Goal: Information Seeking & Learning: Learn about a topic

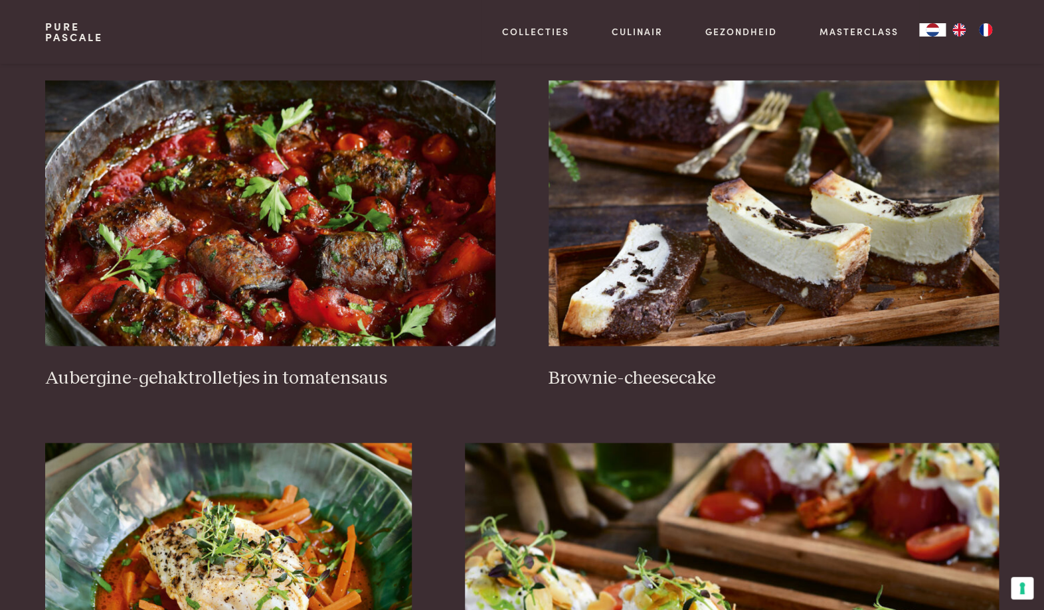
scroll to position [548, 0]
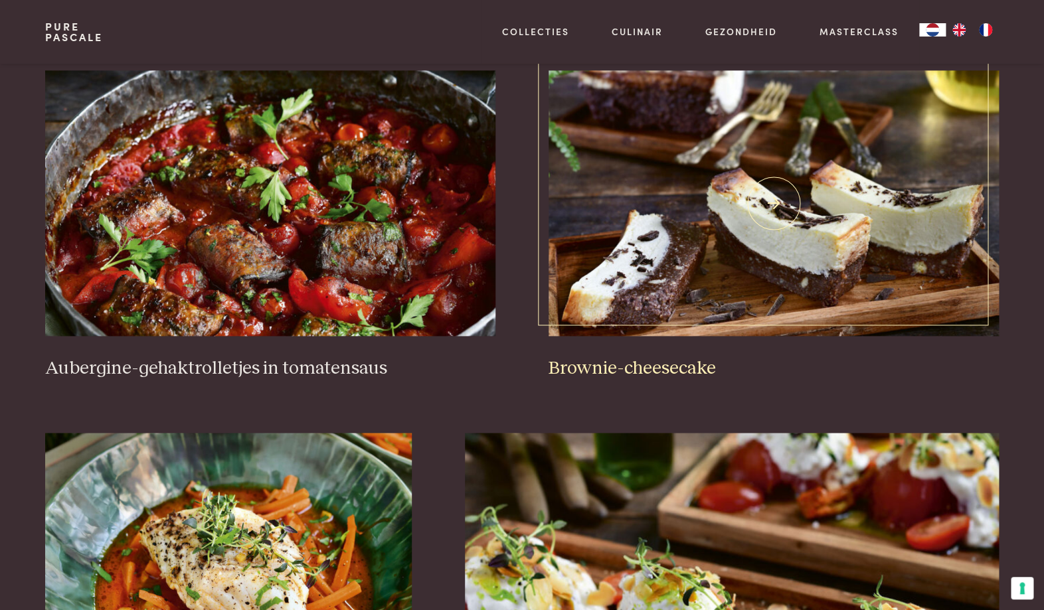
click at [665, 280] on img at bounding box center [773, 203] width 450 height 266
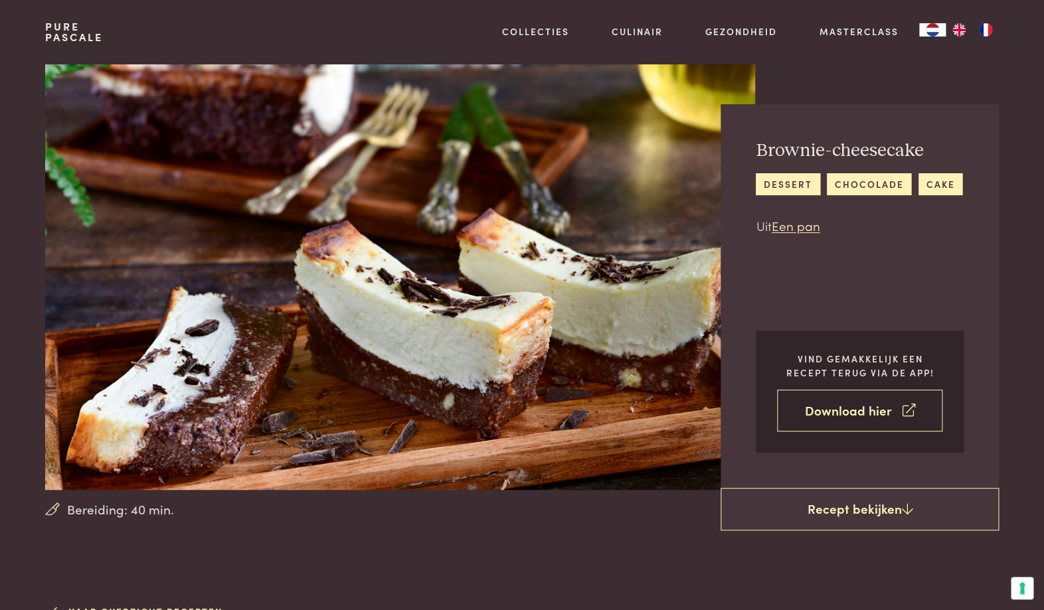
click at [843, 413] on link "Download hier" at bounding box center [859, 411] width 165 height 42
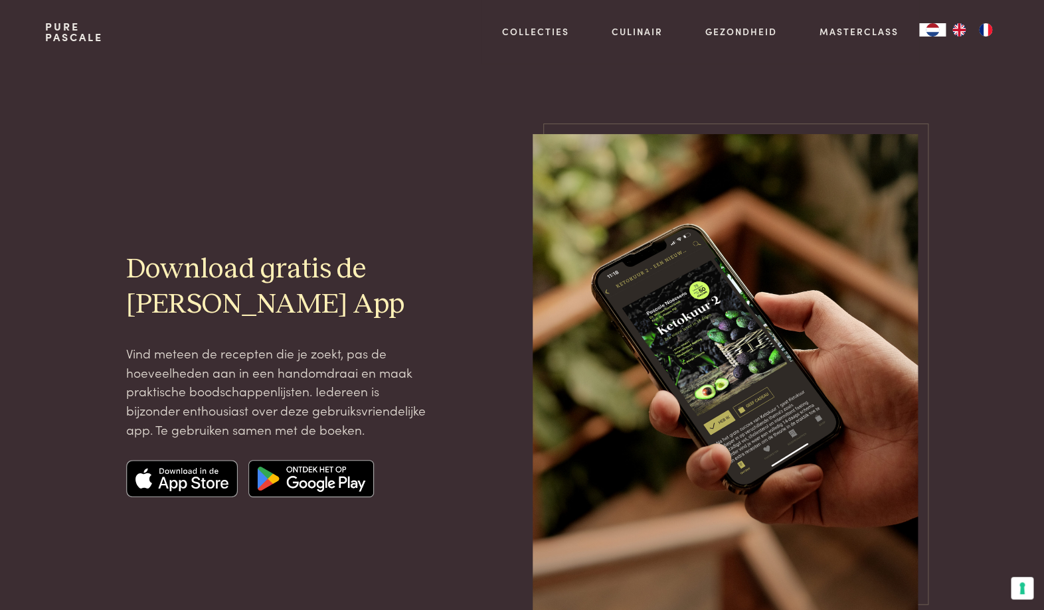
click at [193, 479] on img at bounding box center [182, 478] width 112 height 37
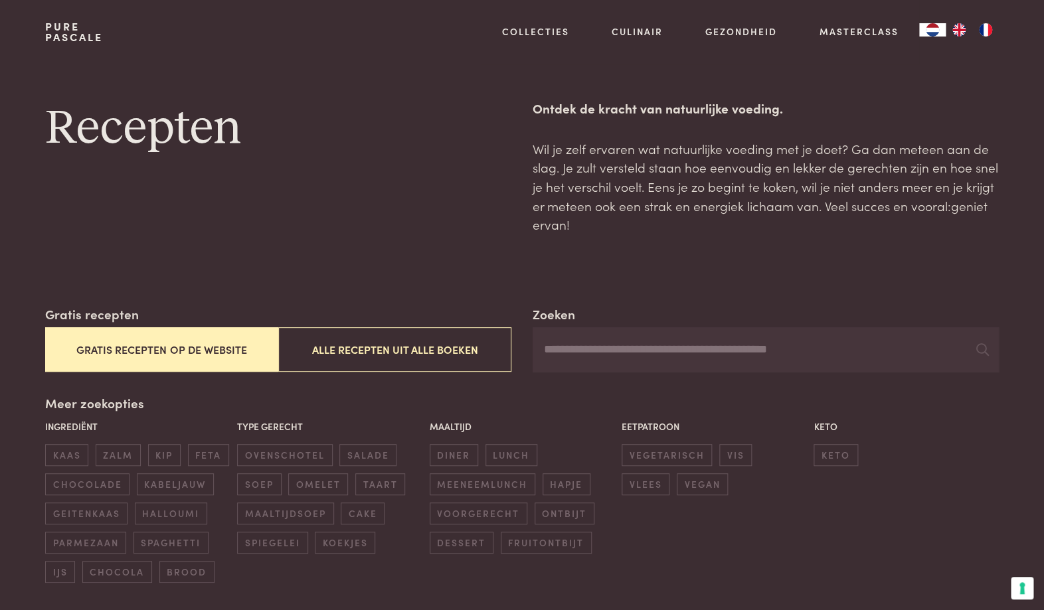
click at [155, 353] on button "Gratis recepten op de website" at bounding box center [161, 349] width 233 height 44
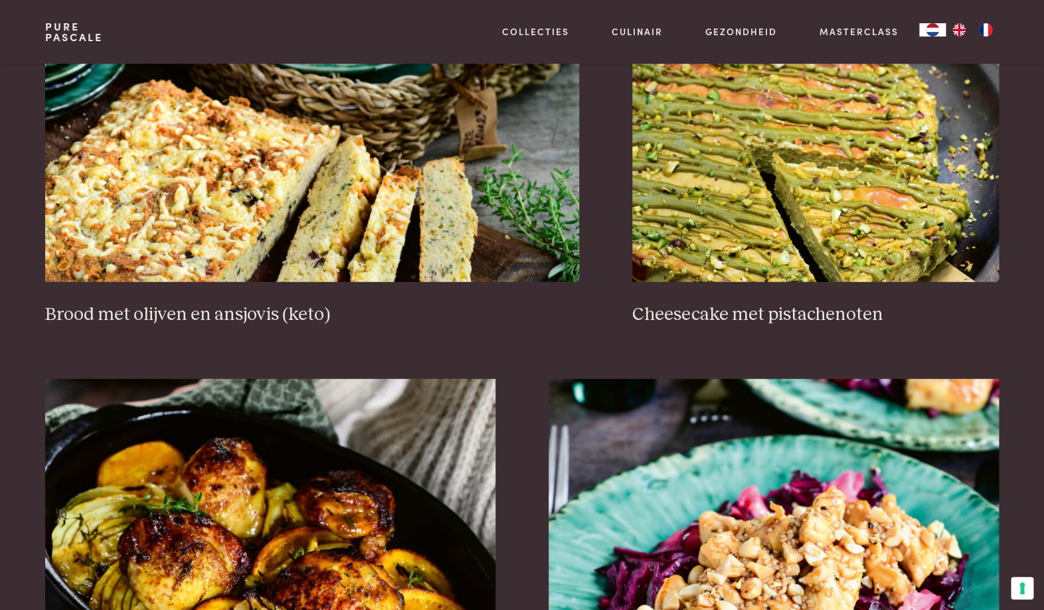
scroll to position [1350, 0]
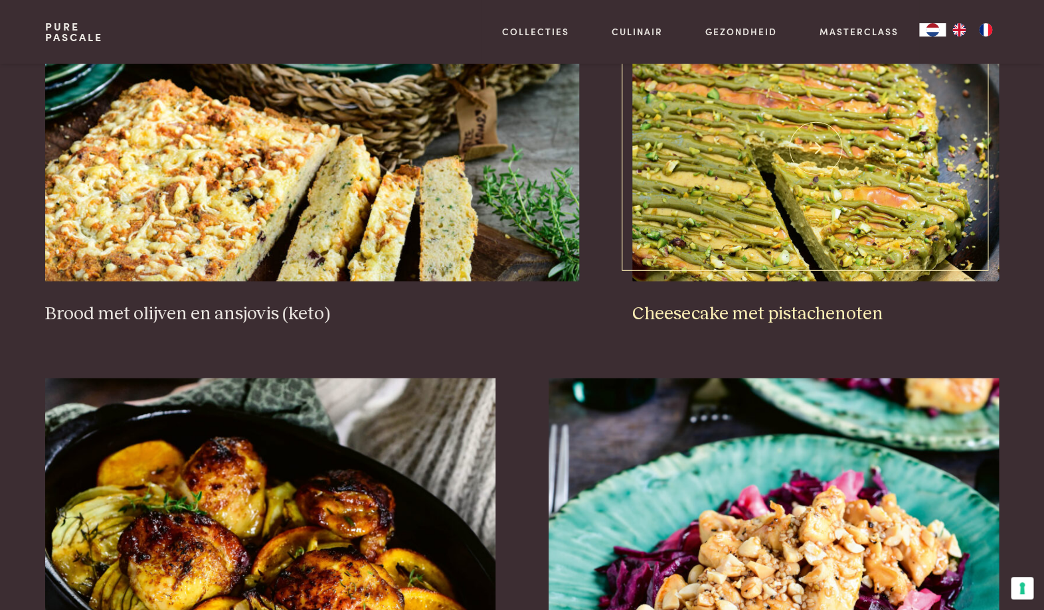
click at [728, 310] on h3 "Cheesecake met pistachenoten" at bounding box center [815, 314] width 366 height 23
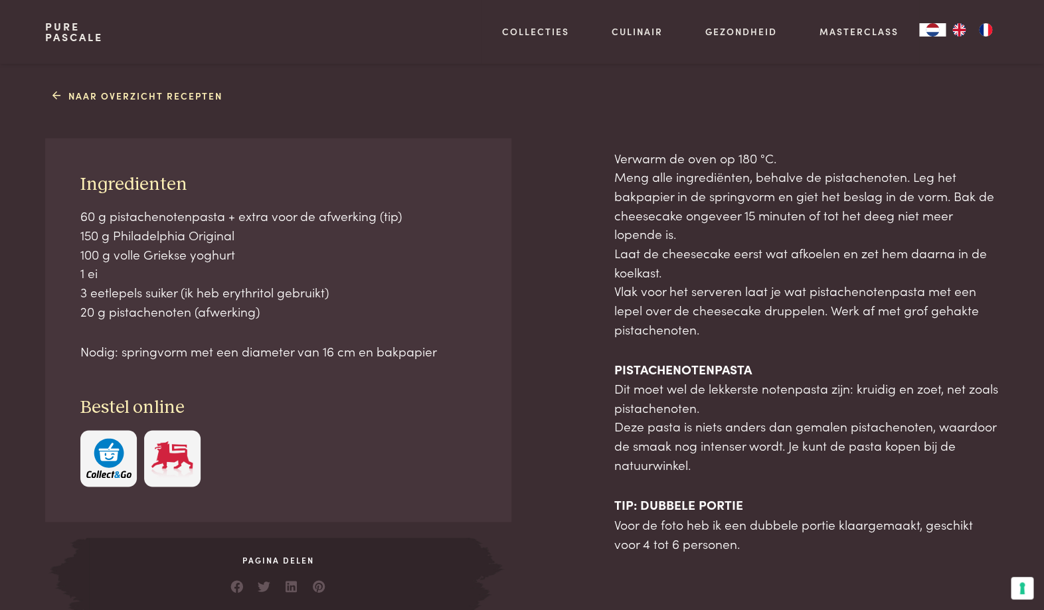
scroll to position [514, 0]
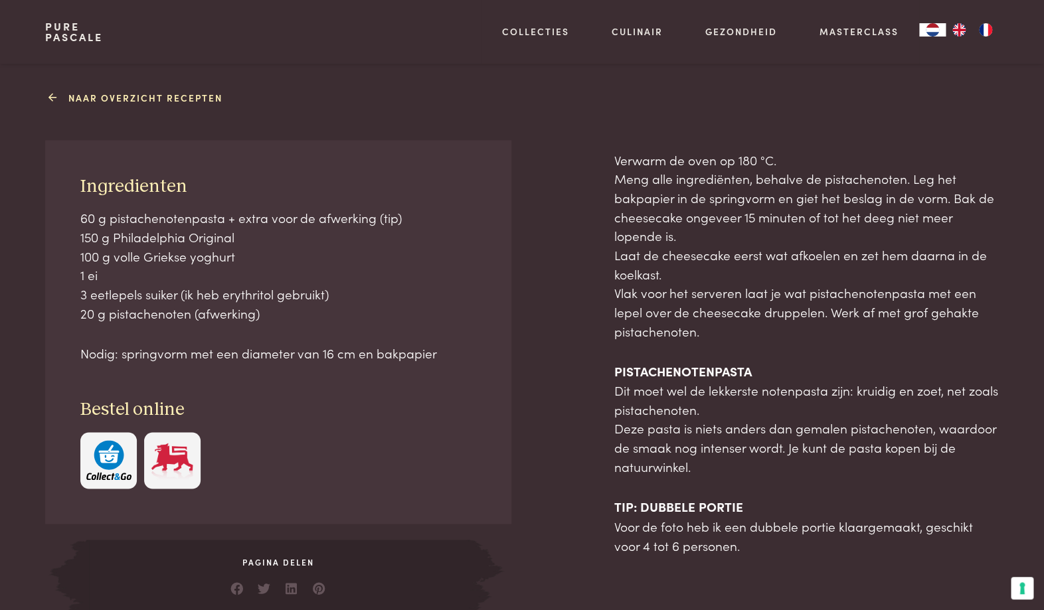
click at [54, 98] on icon at bounding box center [52, 98] width 9 height 14
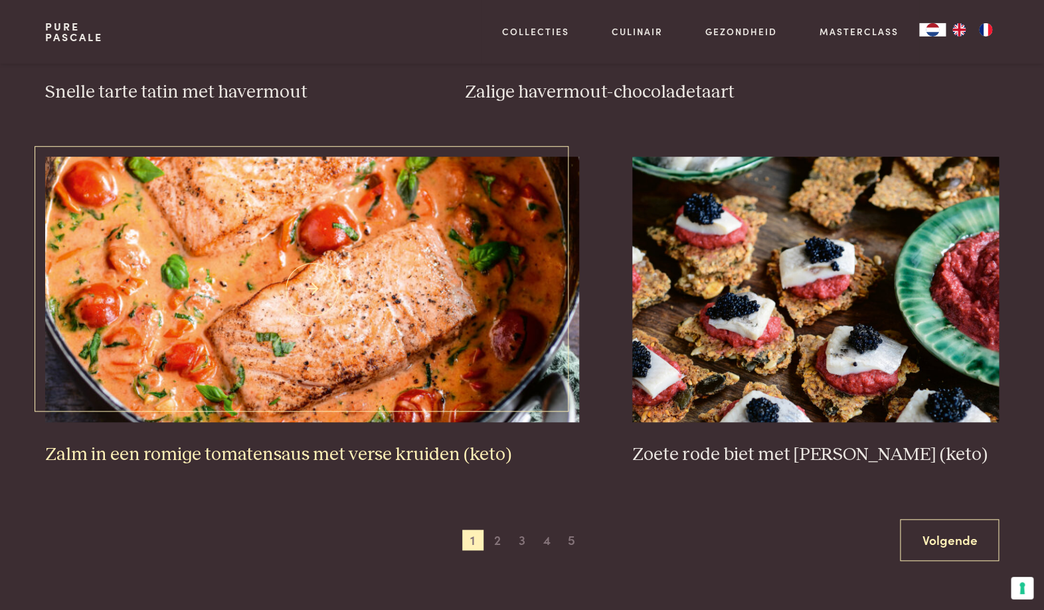
scroll to position [2298, 0]
click at [236, 457] on h3 "Zalm in een romige tomatensaus met verse kruiden (keto)" at bounding box center [312, 454] width 534 height 23
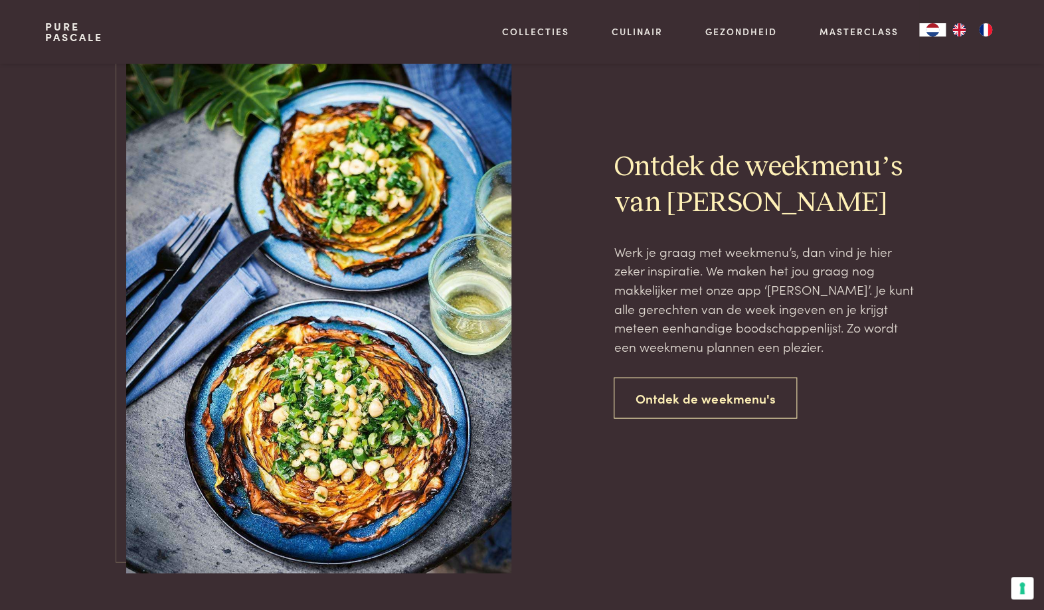
scroll to position [2937, 0]
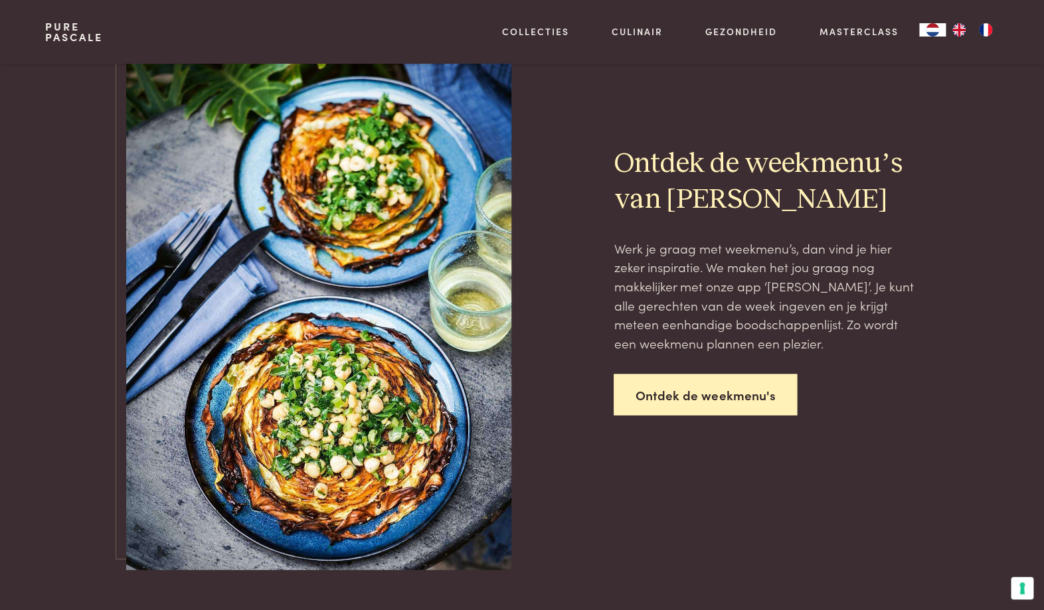
click at [679, 392] on link "Ontdek de weekmenu's" at bounding box center [704, 395] width 183 height 42
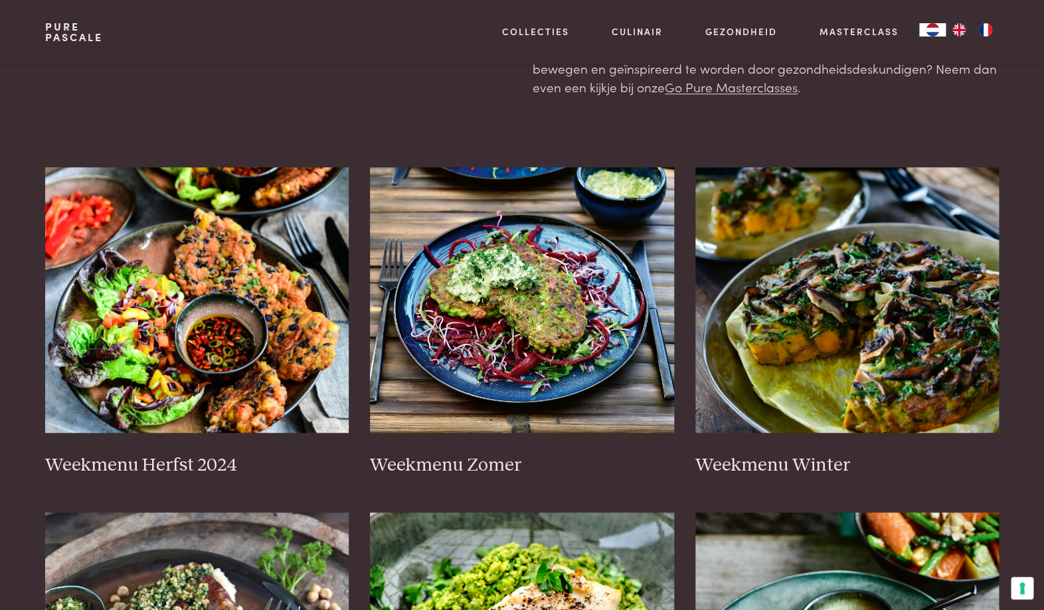
scroll to position [181, 0]
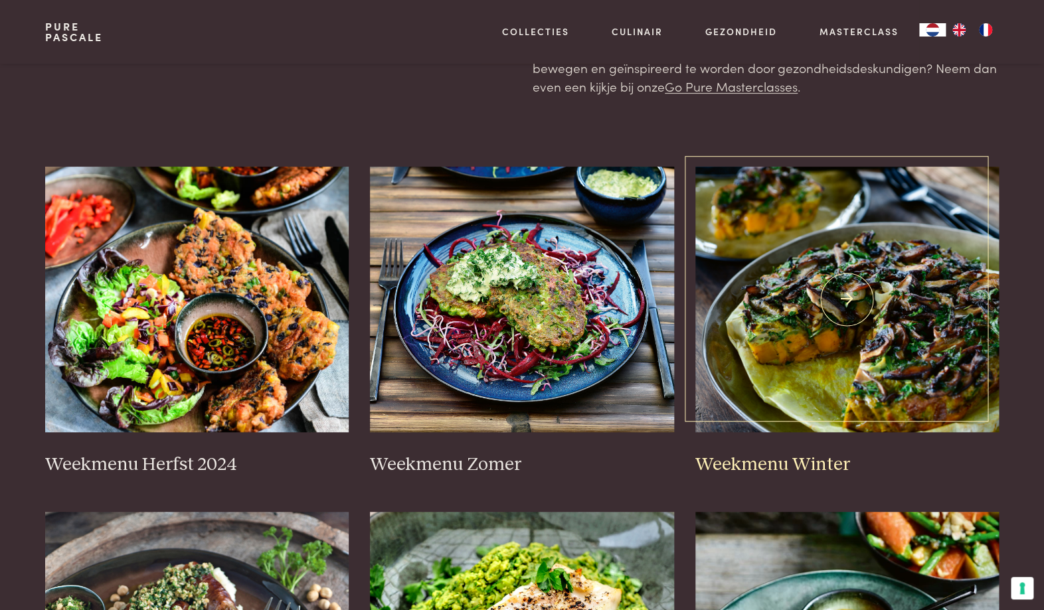
click at [763, 465] on h3 "Weekmenu Winter" at bounding box center [847, 464] width 304 height 23
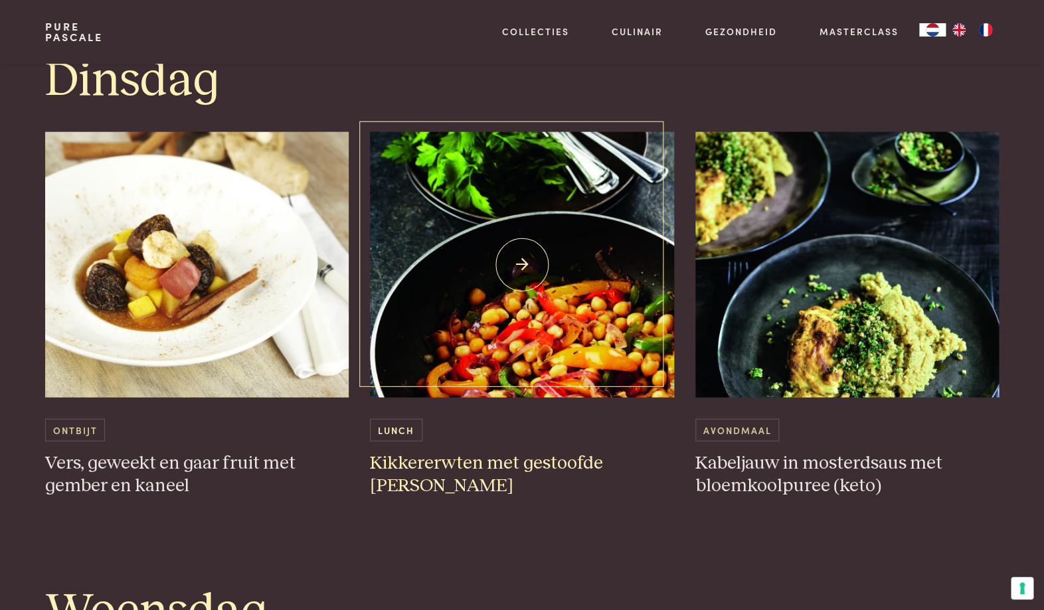
scroll to position [1225, 0]
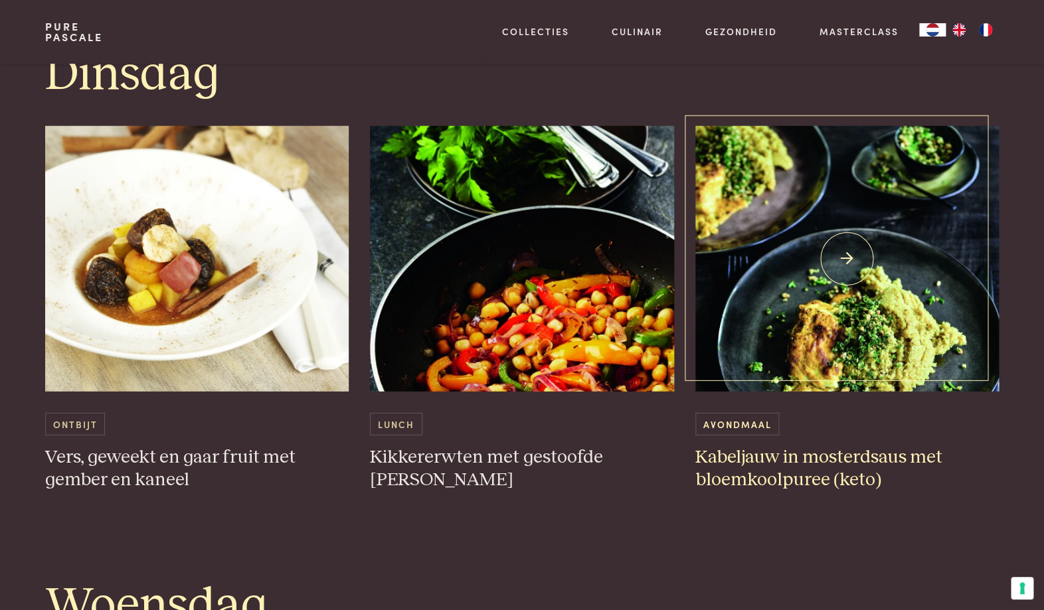
click at [792, 349] on img at bounding box center [847, 259] width 304 height 266
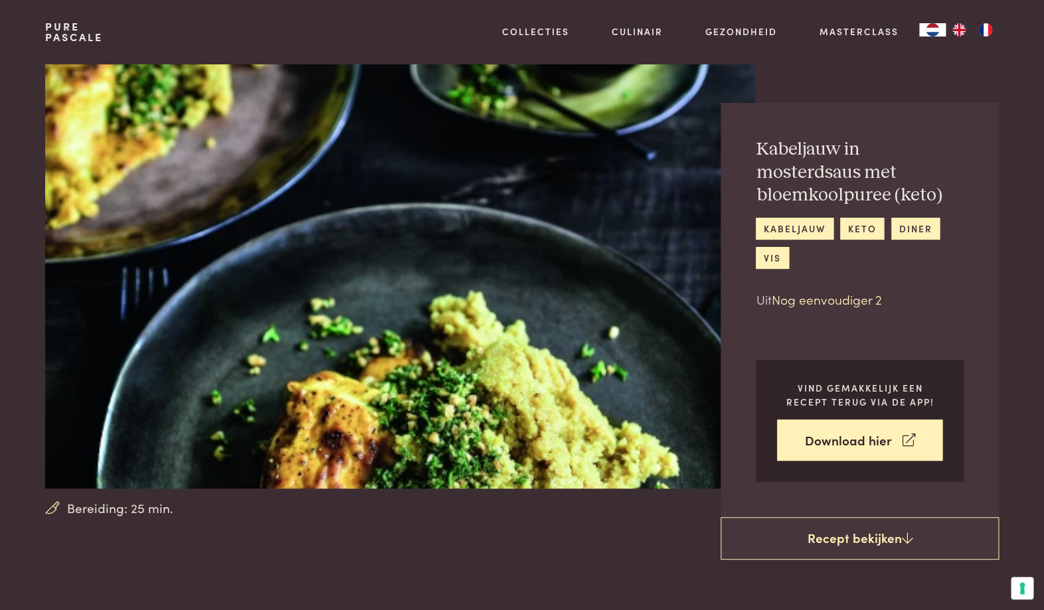
click at [804, 303] on link "Nog eenvoudiger 2" at bounding box center [826, 299] width 110 height 18
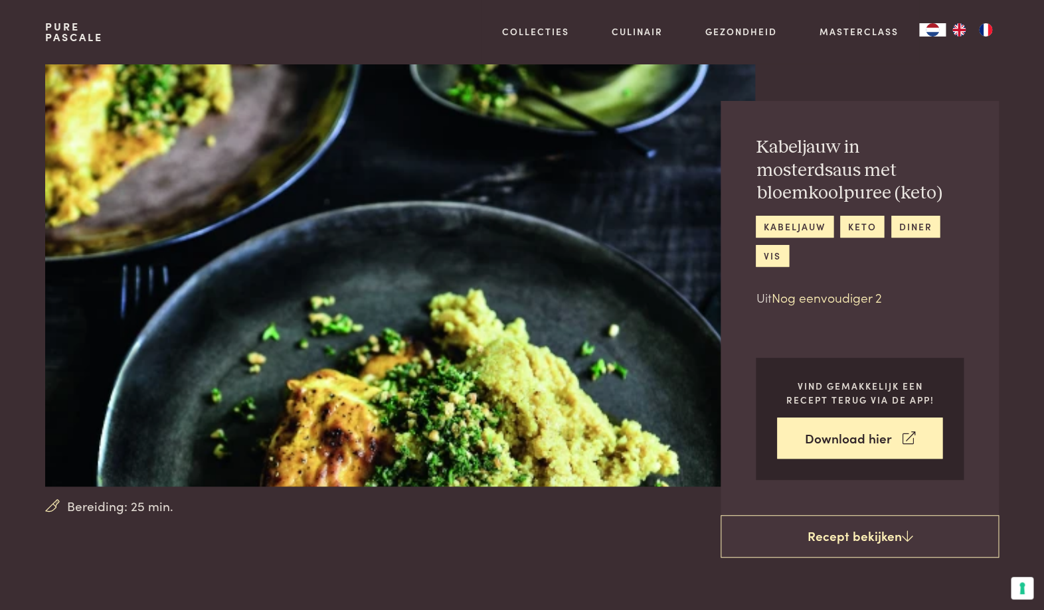
scroll to position [28, 0]
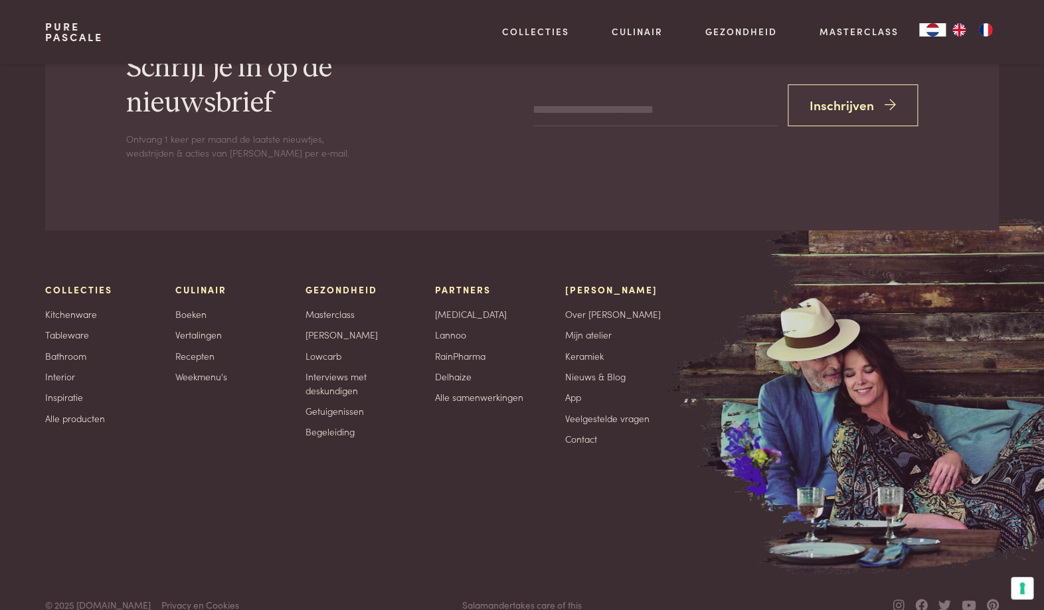
scroll to position [2410, 0]
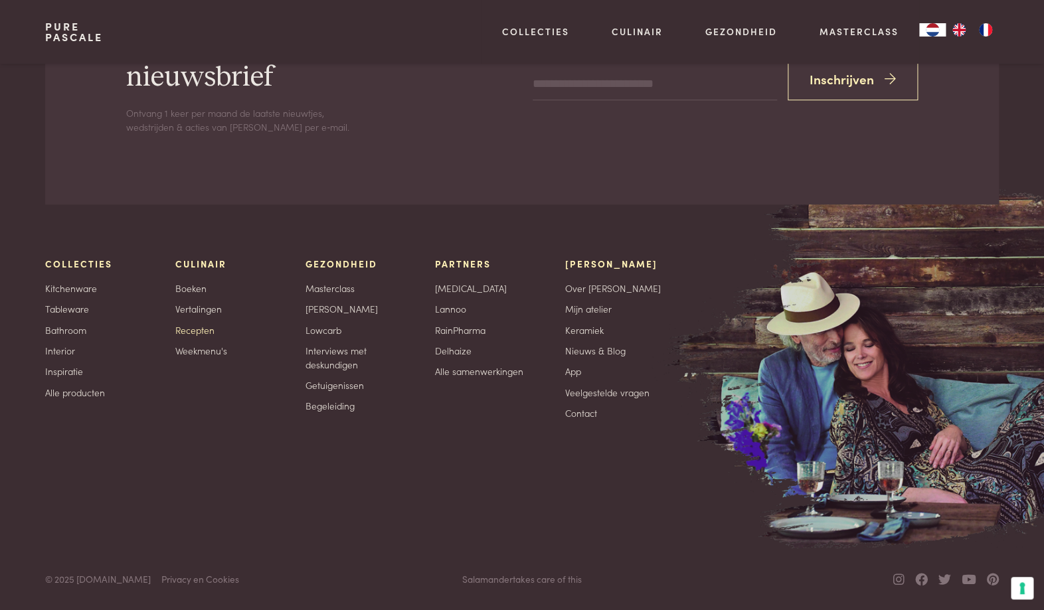
click at [185, 332] on link "Recepten" at bounding box center [194, 330] width 39 height 14
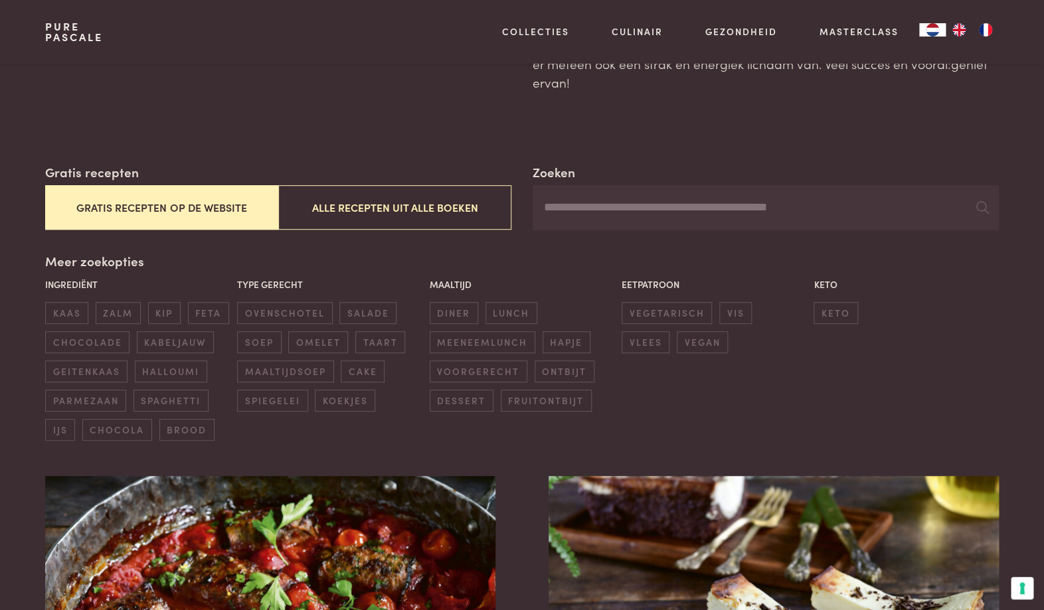
scroll to position [145, 0]
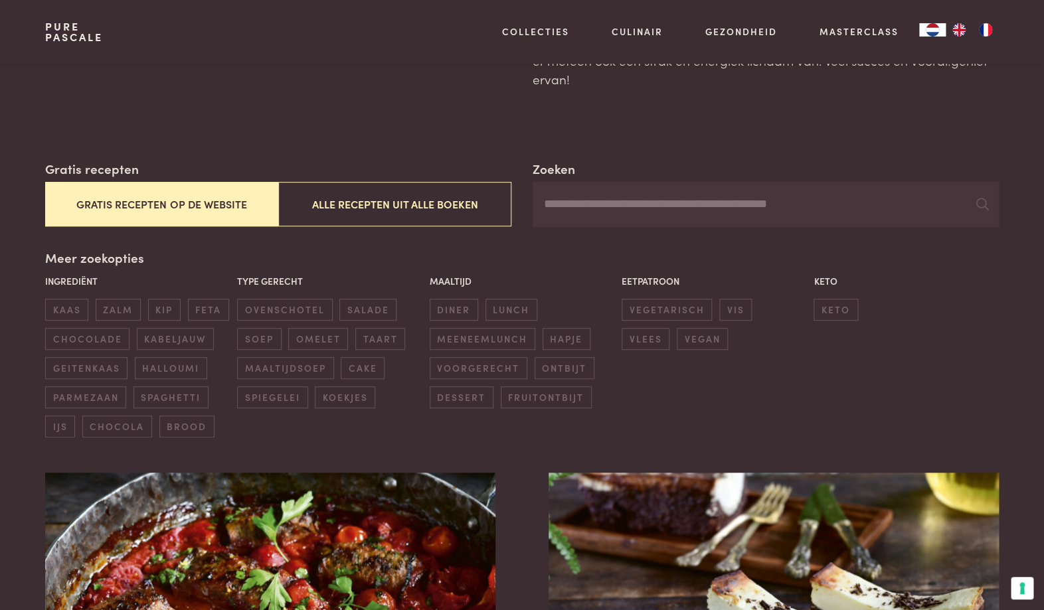
click at [192, 206] on button "Gratis recepten op de website" at bounding box center [161, 204] width 233 height 44
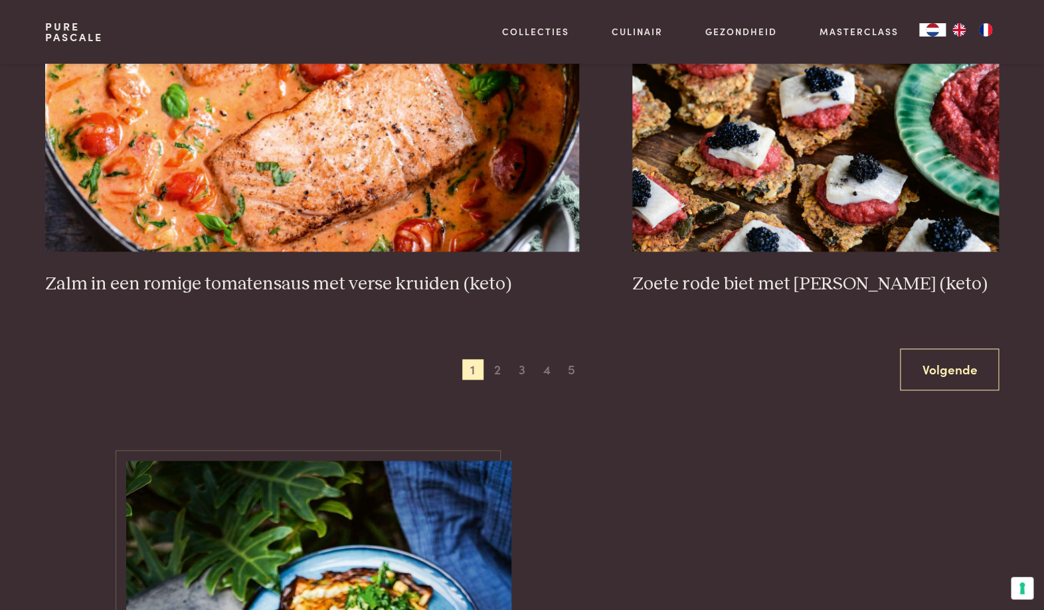
scroll to position [2486, 0]
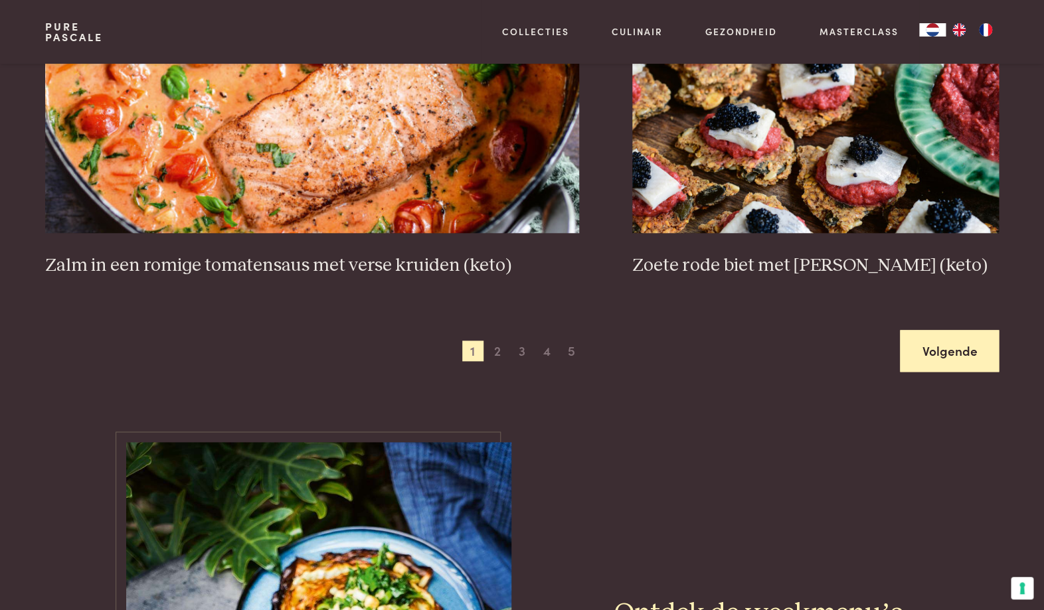
click at [963, 354] on link "Volgende" at bounding box center [949, 351] width 99 height 42
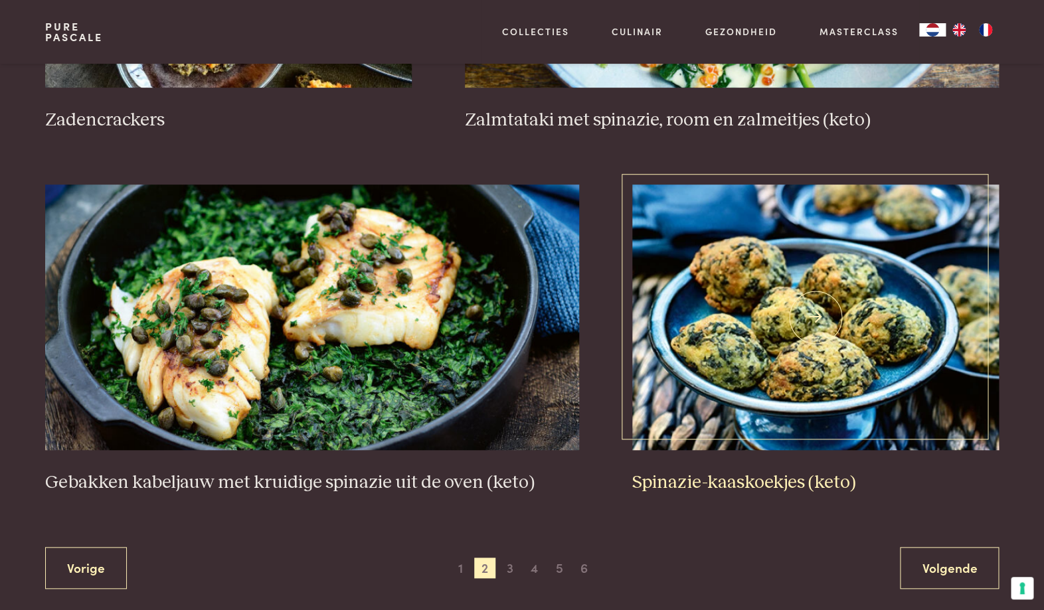
scroll to position [2272, 0]
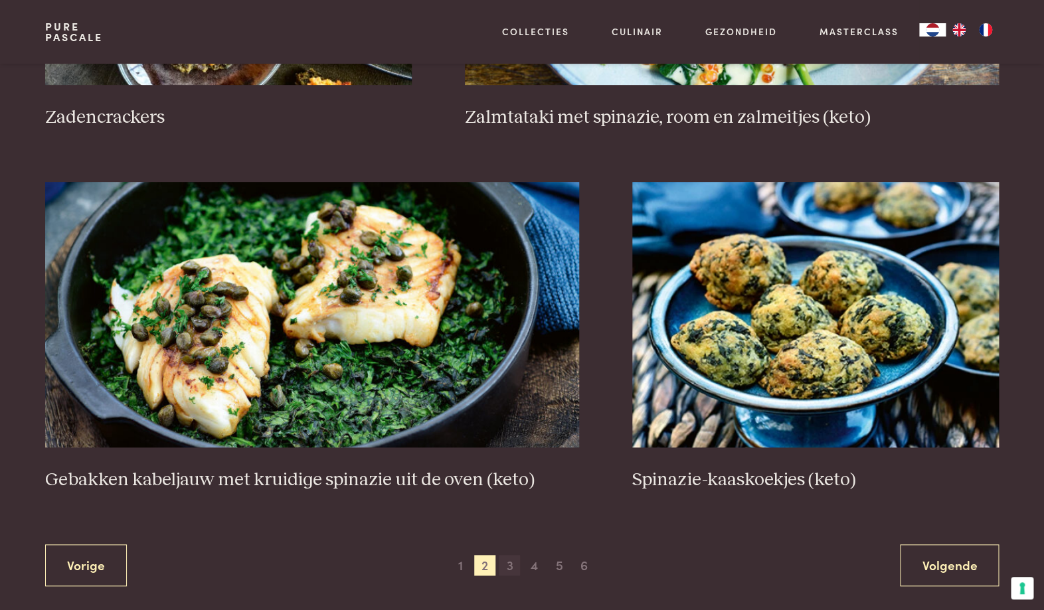
click at [508, 567] on span "3" at bounding box center [509, 565] width 21 height 21
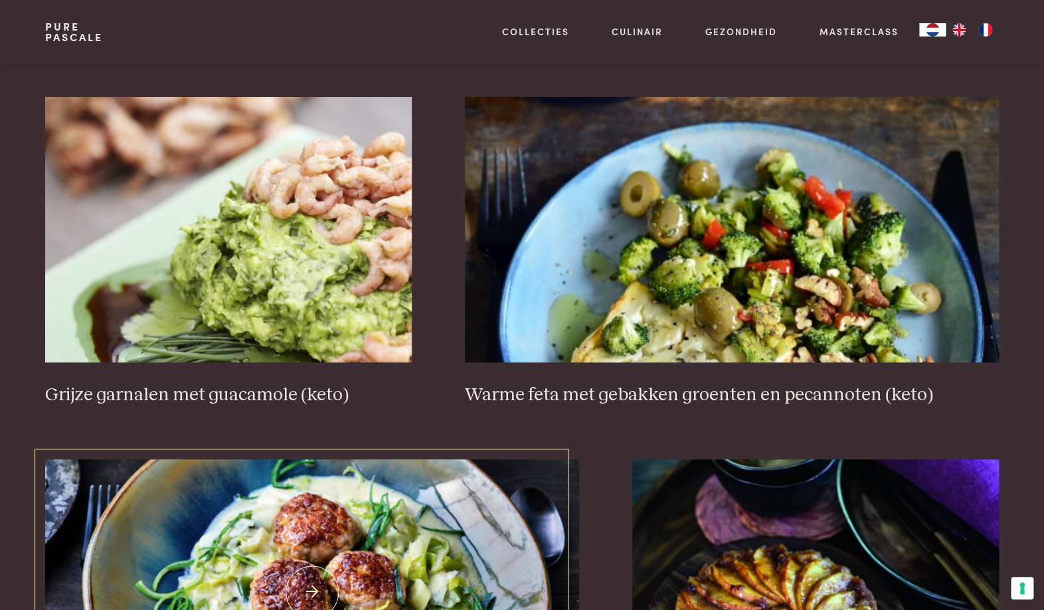
scroll to position [2038, 0]
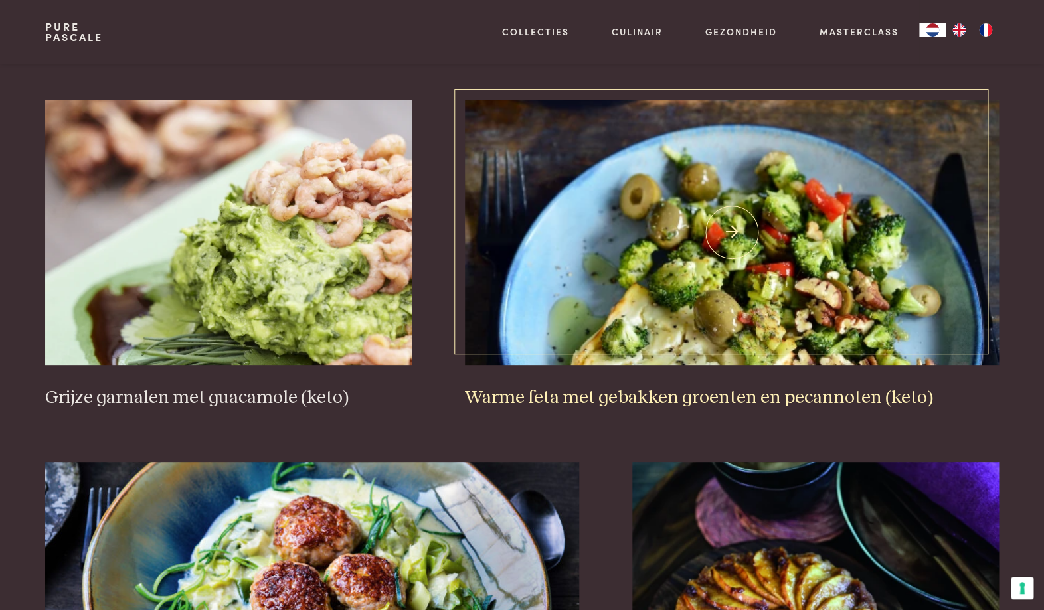
click at [688, 337] on img at bounding box center [732, 233] width 534 height 266
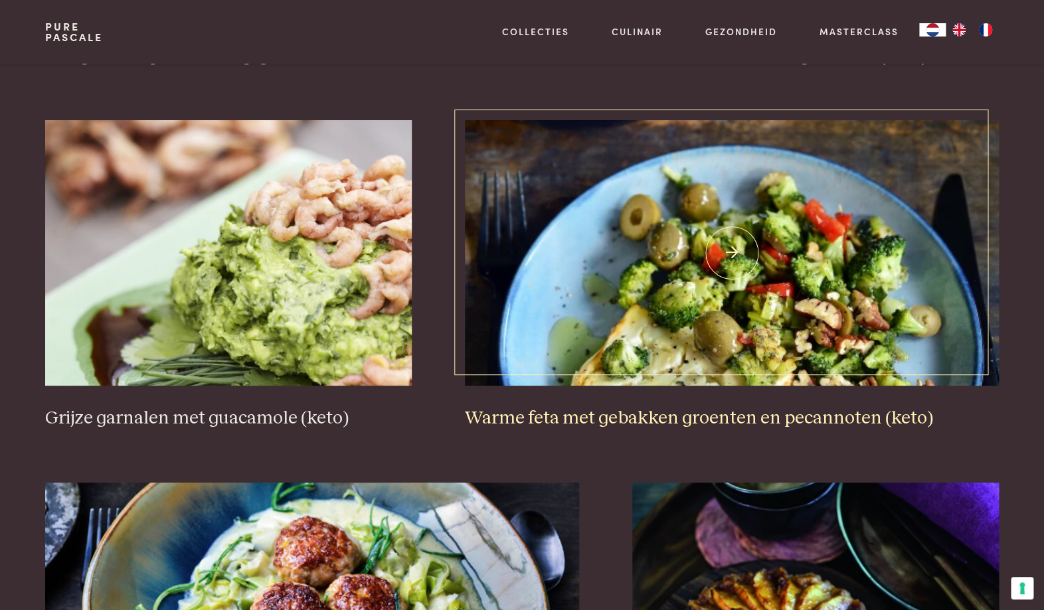
scroll to position [2000, 0]
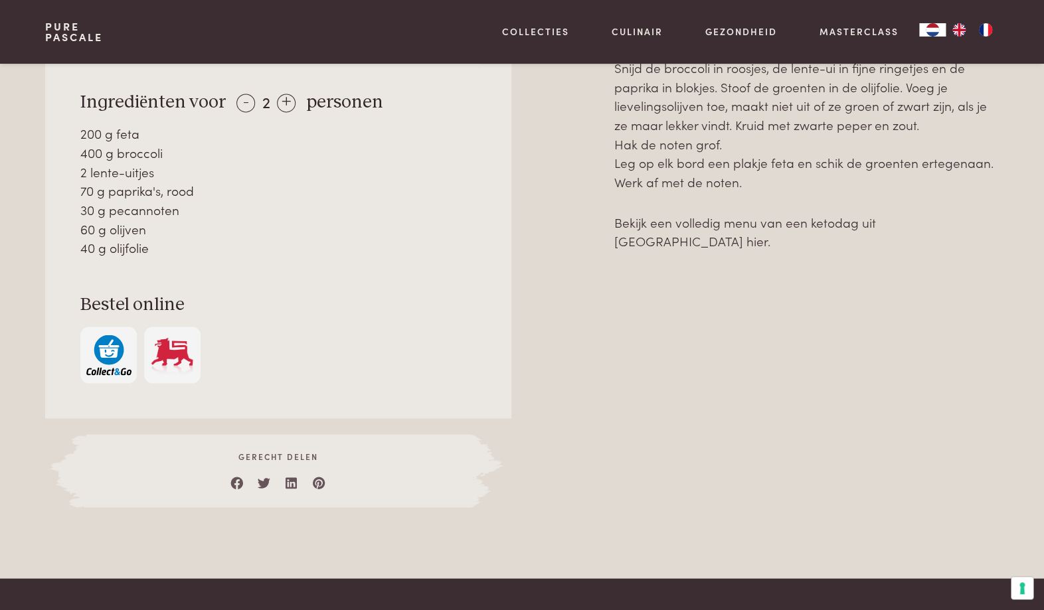
scroll to position [753, 0]
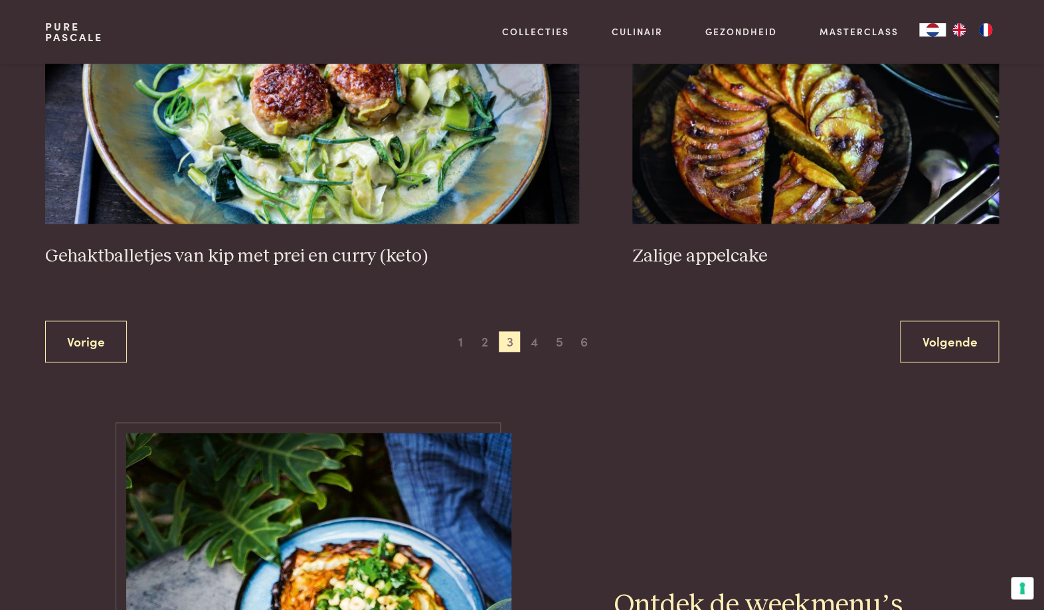
scroll to position [2546, 0]
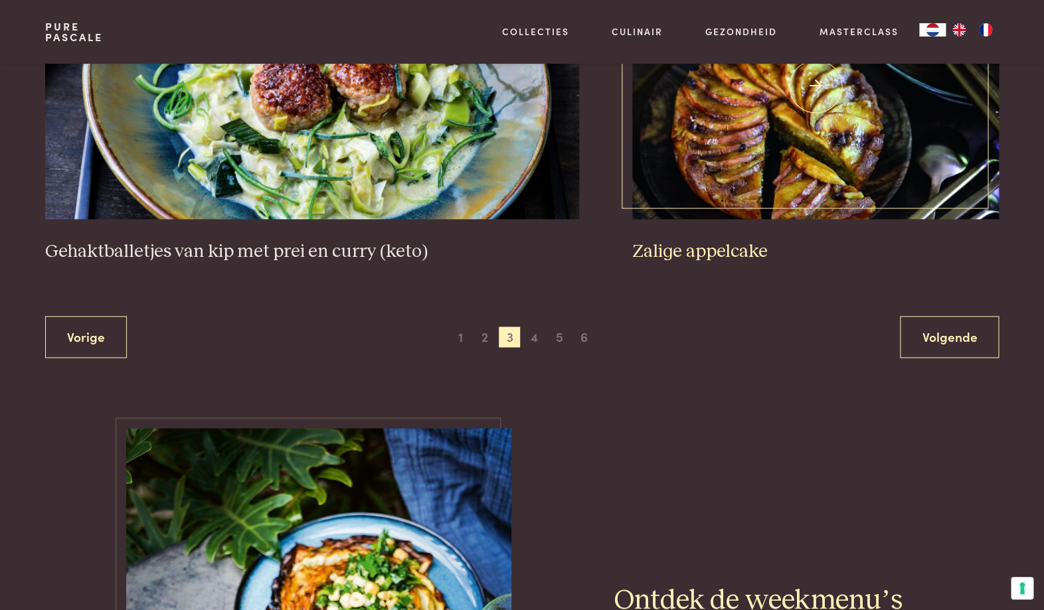
click at [689, 194] on img at bounding box center [815, 87] width 366 height 266
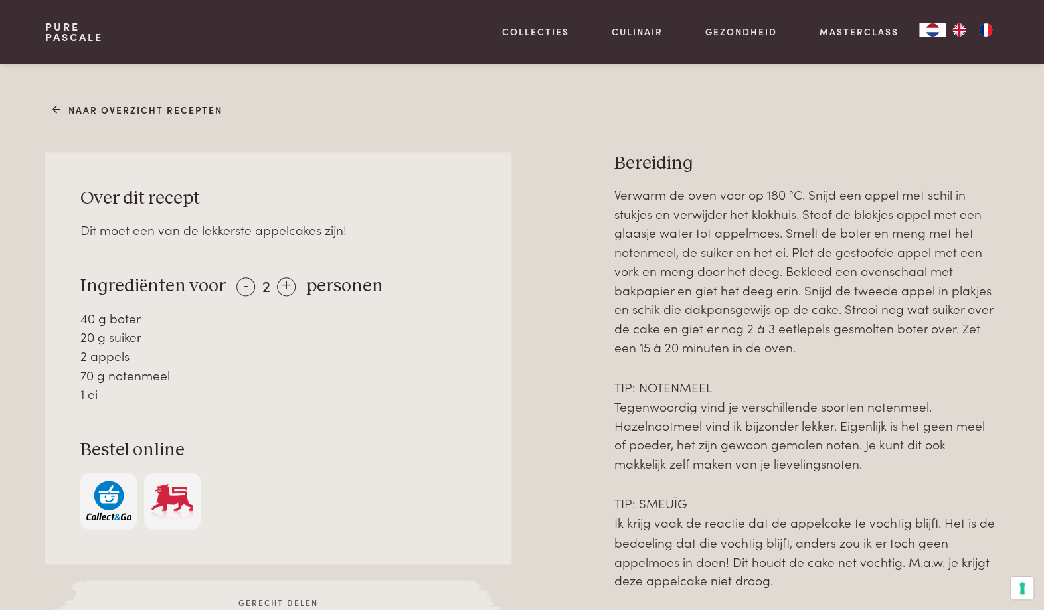
scroll to position [506, 0]
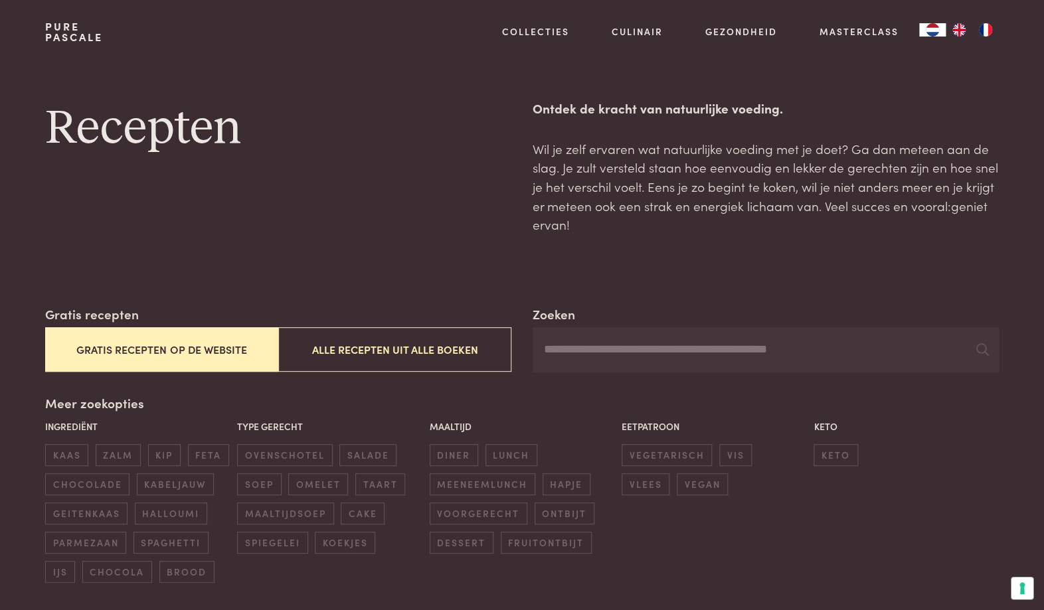
click at [146, 352] on button "Gratis recepten op de website" at bounding box center [161, 349] width 233 height 44
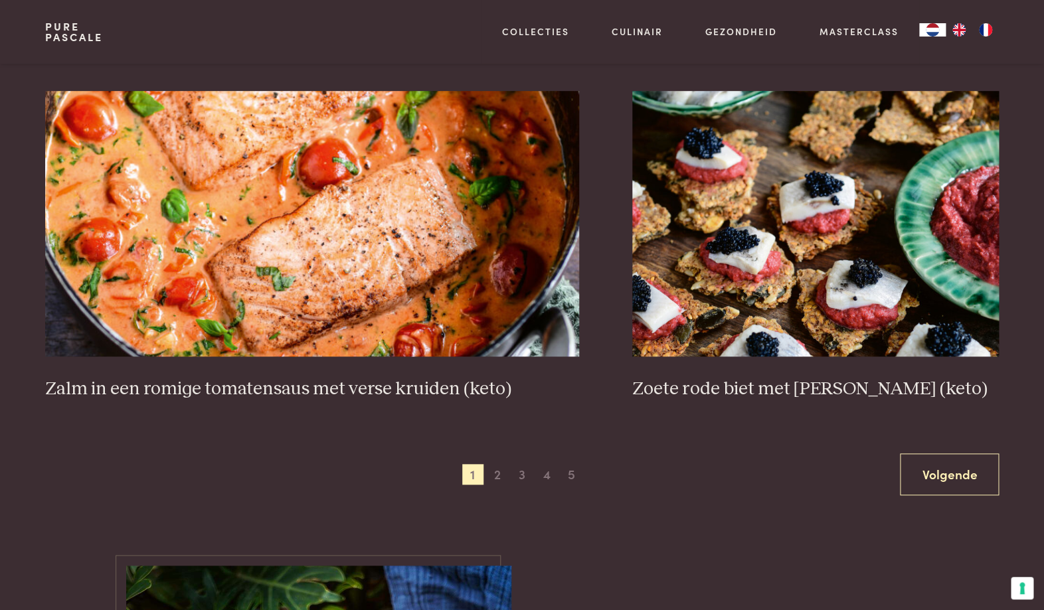
scroll to position [2310, 0]
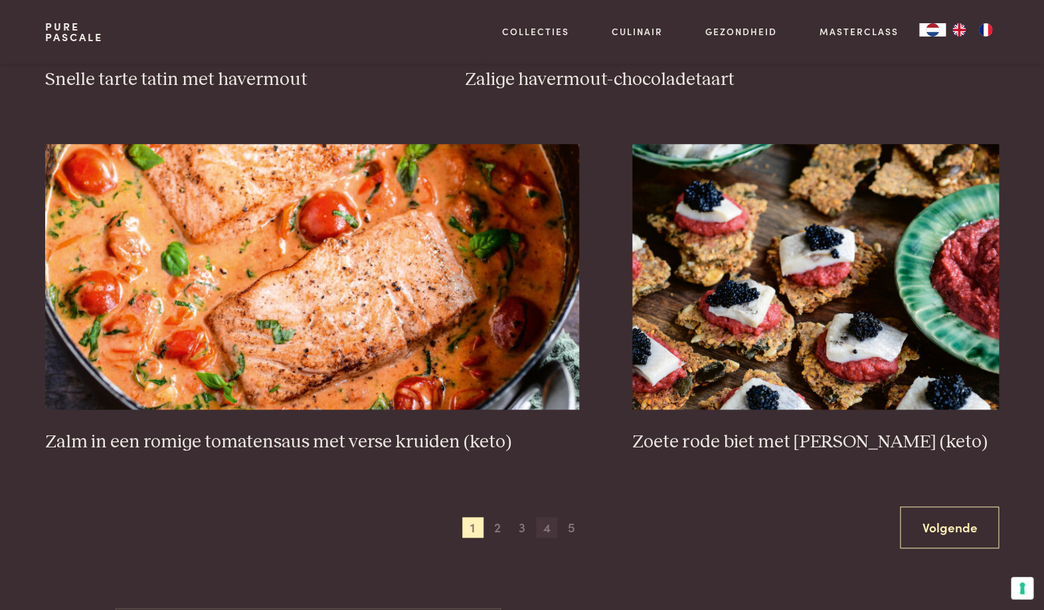
click at [546, 528] on span "4" at bounding box center [546, 527] width 21 height 21
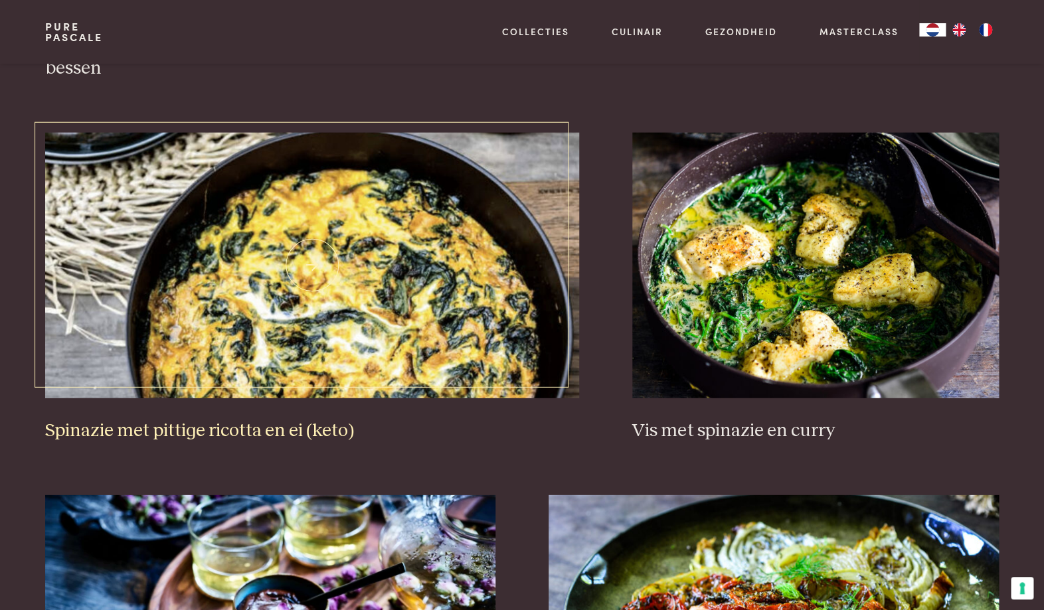
scroll to position [1233, 0]
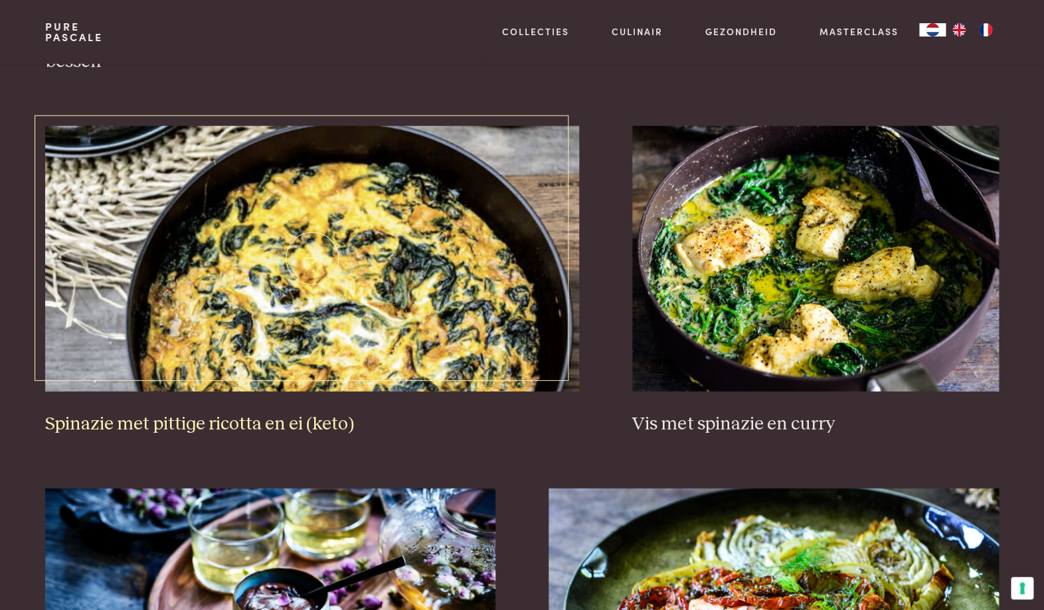
click at [287, 310] on img at bounding box center [312, 259] width 534 height 266
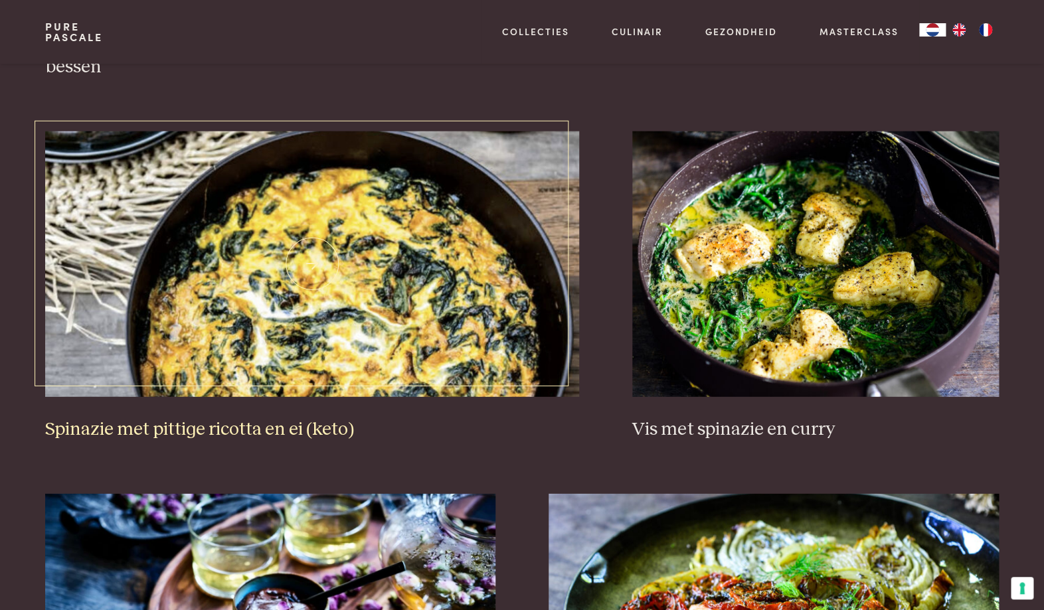
scroll to position [1234, 0]
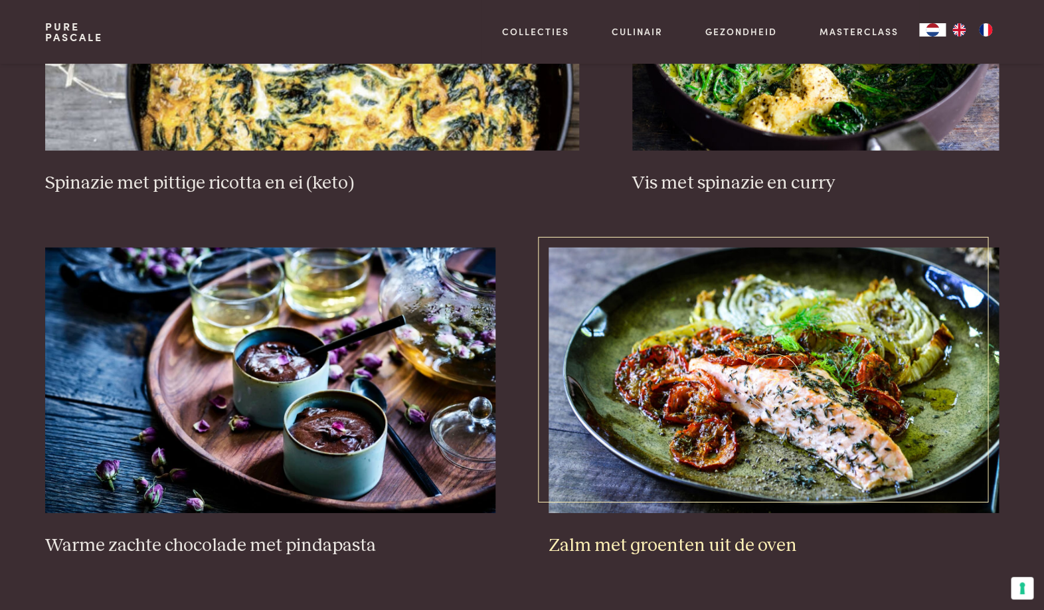
scroll to position [1483, 0]
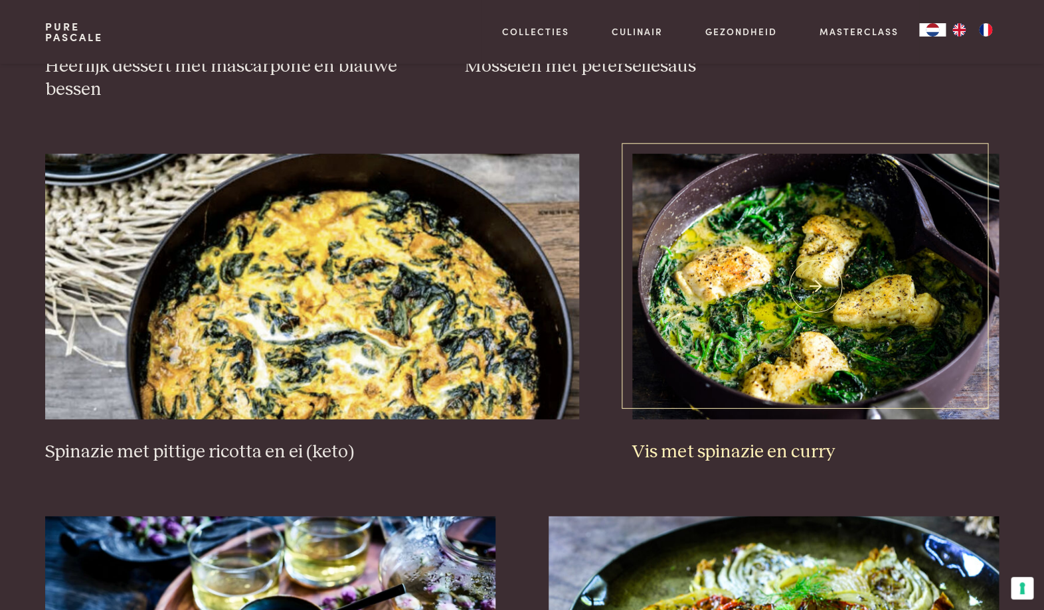
click at [739, 449] on h3 "Vis met spinazie en curry" at bounding box center [815, 452] width 366 height 23
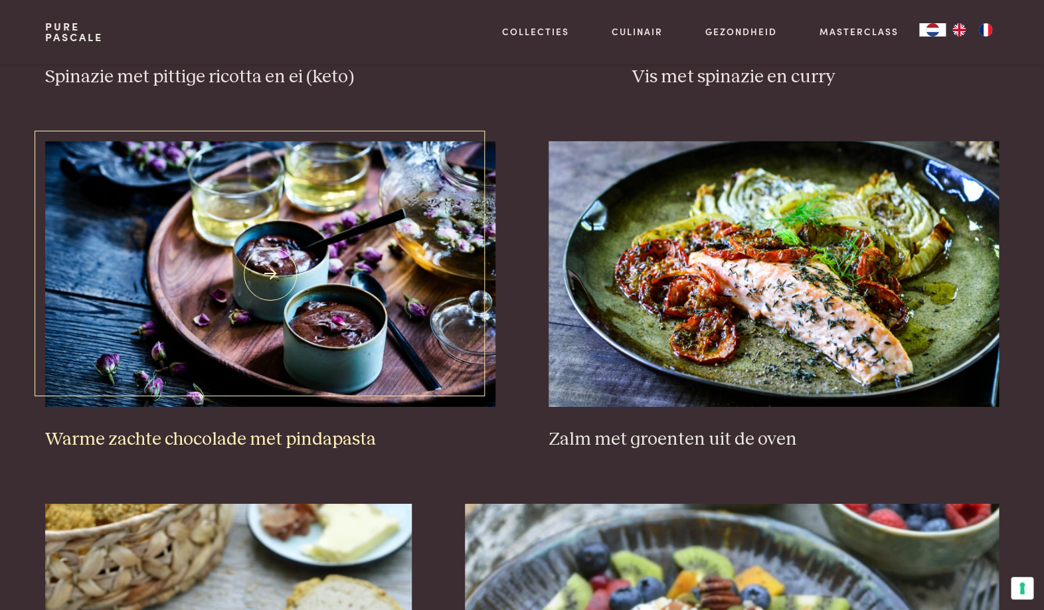
scroll to position [1591, 0]
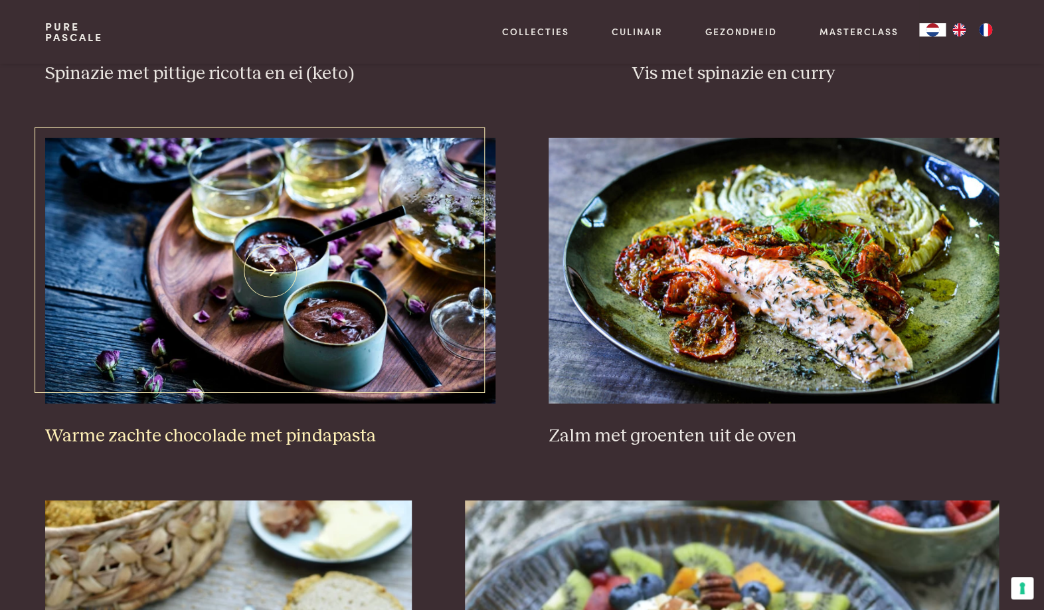
click at [293, 329] on img at bounding box center [270, 271] width 450 height 266
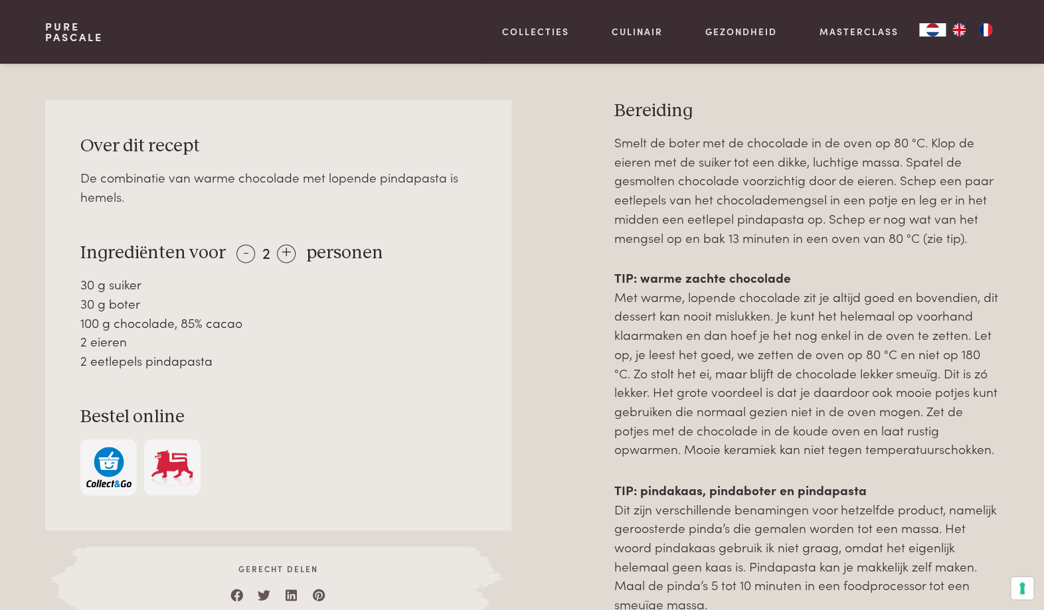
scroll to position [558, 0]
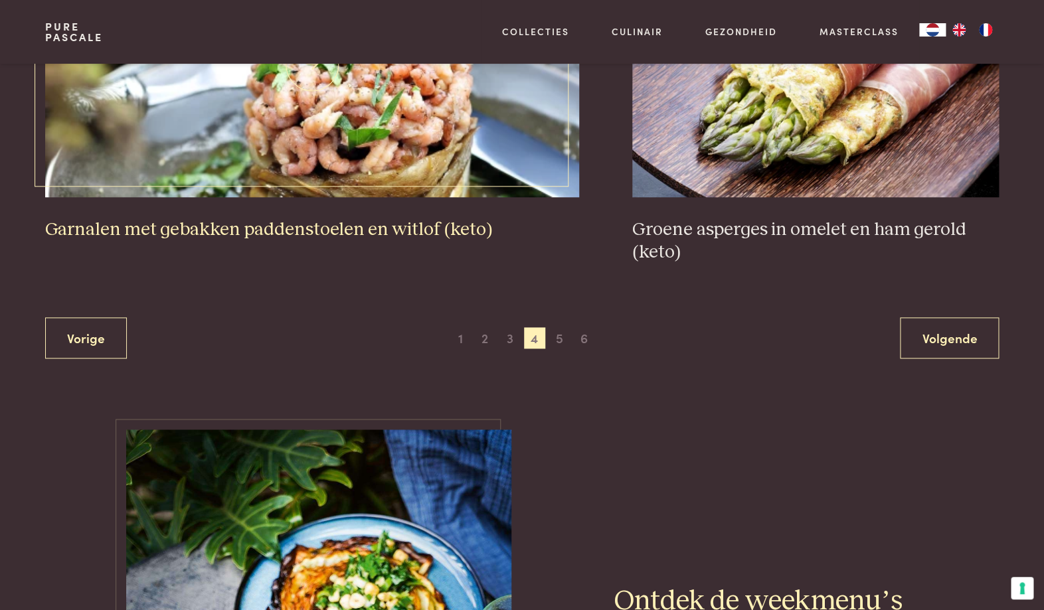
scroll to position [2526, 0]
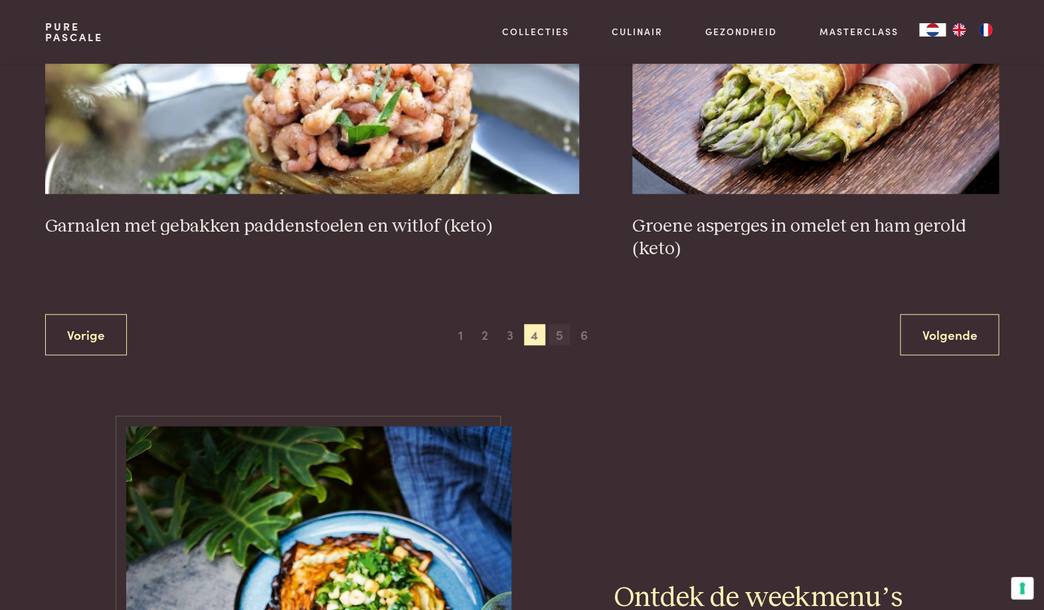
click at [558, 337] on span "5" at bounding box center [558, 334] width 21 height 21
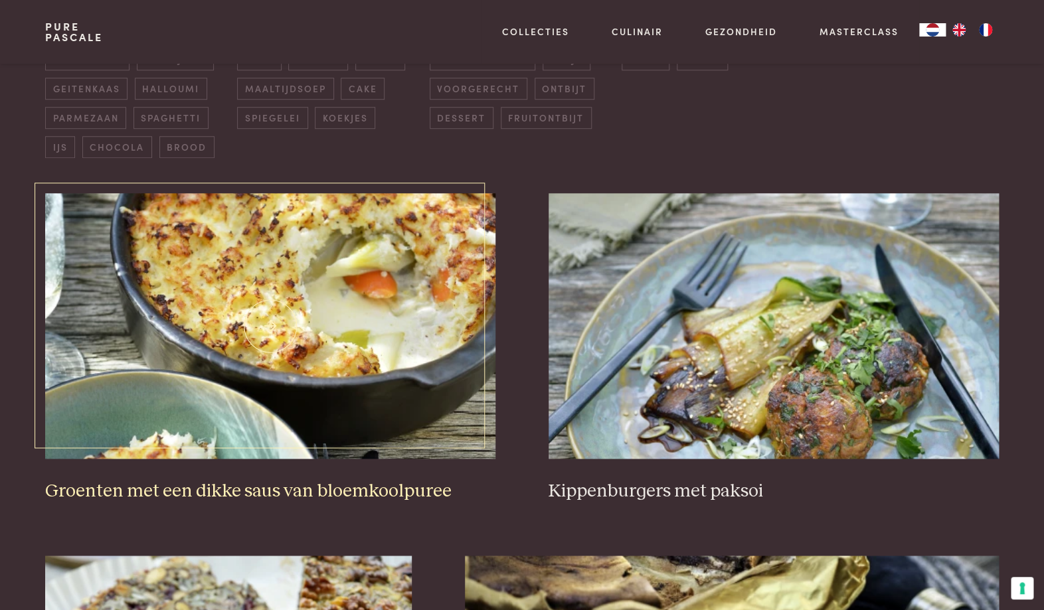
scroll to position [428, 0]
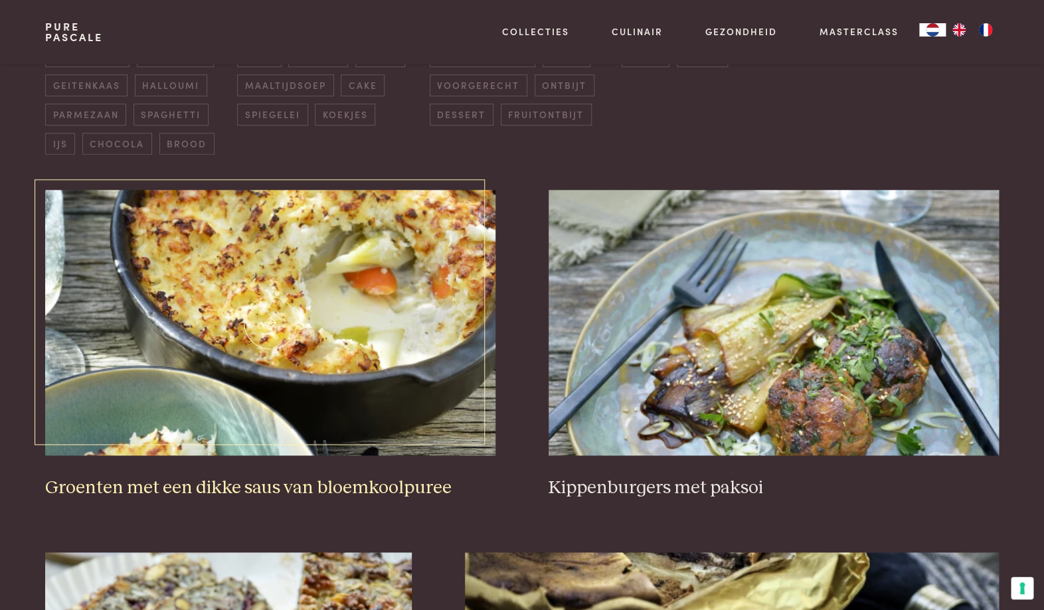
click at [246, 365] on img at bounding box center [270, 323] width 450 height 266
